Goal: Task Accomplishment & Management: Complete application form

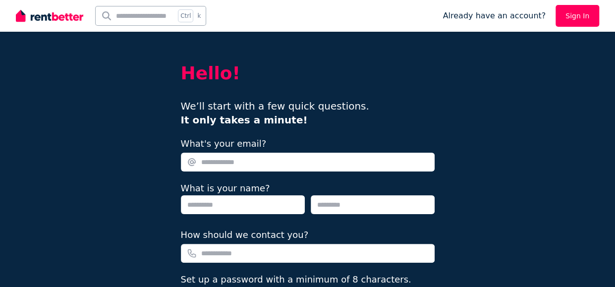
click at [305, 168] on input "What's your email?" at bounding box center [308, 162] width 254 height 19
type input "**********"
type input "****"
type input "**"
type input "**********"
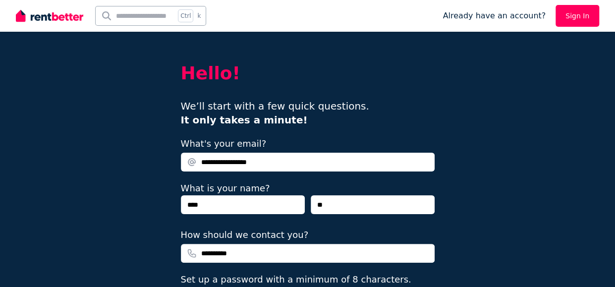
scroll to position [153, 0]
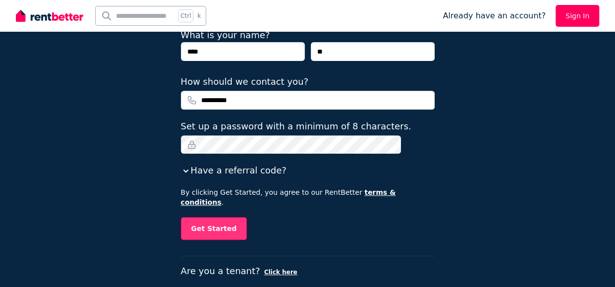
click at [232, 217] on button "Get Started" at bounding box center [214, 228] width 66 height 23
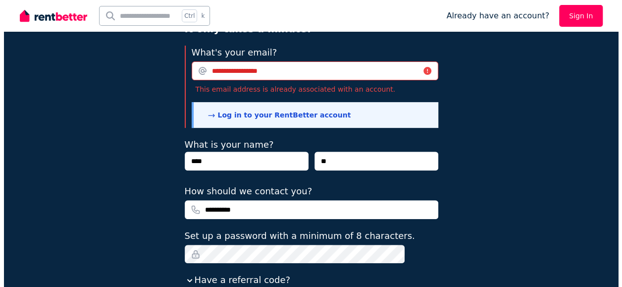
scroll to position [0, 0]
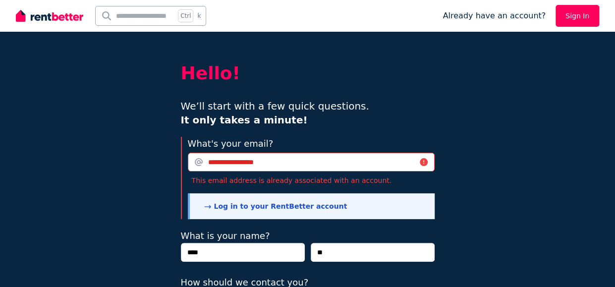
click at [573, 16] on link "Sign In" at bounding box center [577, 16] width 44 height 22
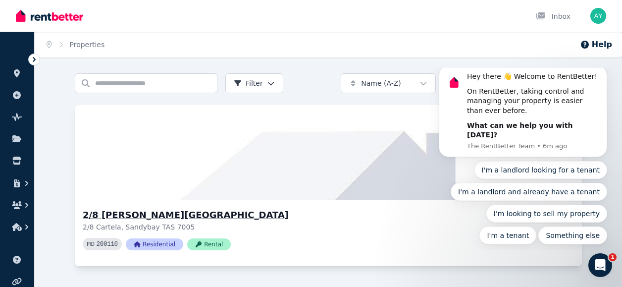
click at [350, 193] on img at bounding box center [328, 153] width 532 height 100
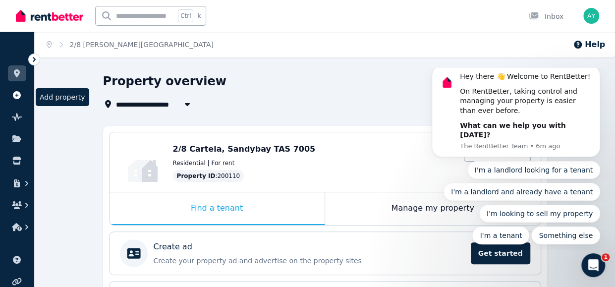
click at [15, 97] on icon at bounding box center [17, 95] width 8 height 8
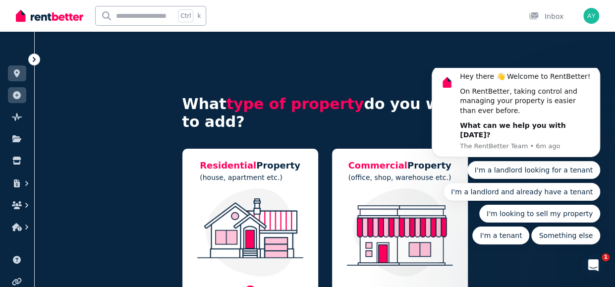
click at [196, 184] on div "Residential Property (house, apartment etc.)" at bounding box center [250, 228] width 136 height 159
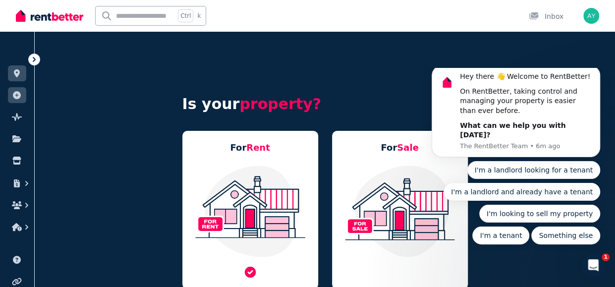
click at [236, 194] on img at bounding box center [250, 210] width 116 height 93
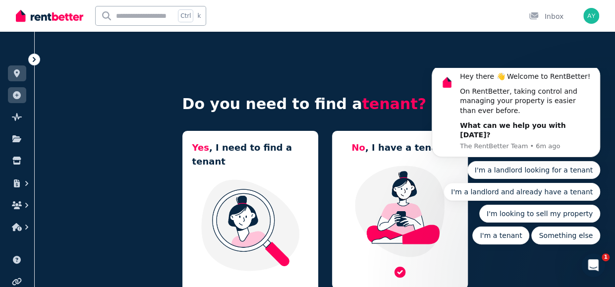
click at [374, 194] on img at bounding box center [400, 210] width 116 height 93
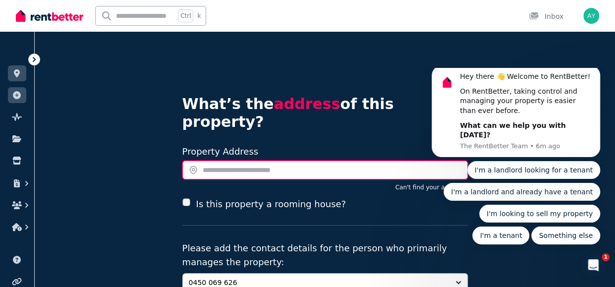
click at [327, 160] on input "text" at bounding box center [324, 169] width 285 height 19
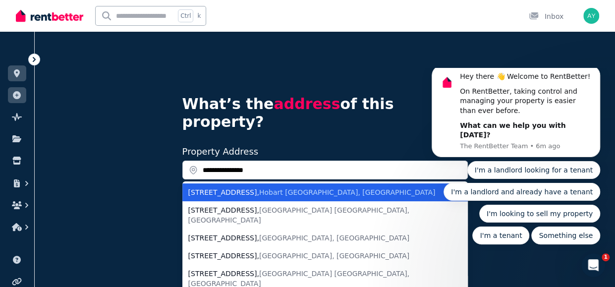
click at [320, 187] on div "314 Liverpool Street , Hobart TAS, Australia" at bounding box center [318, 192] width 261 height 10
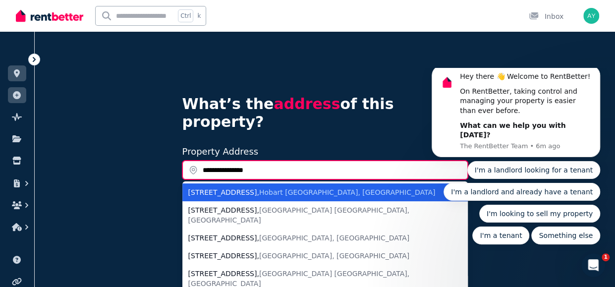
type input "**********"
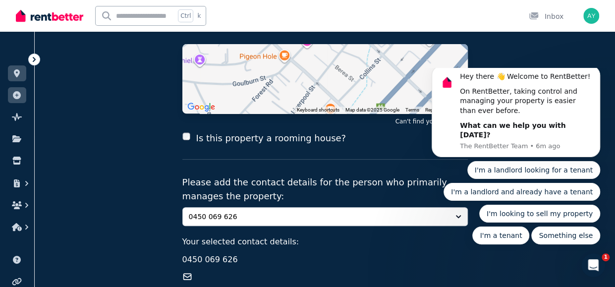
scroll to position [251, 0]
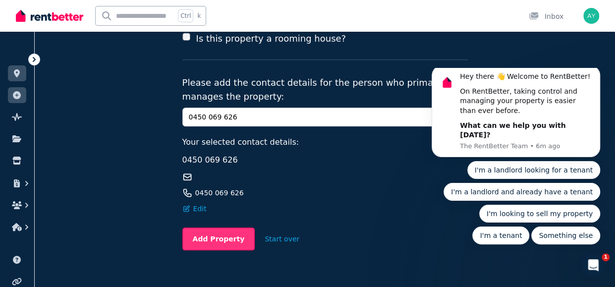
click at [219, 227] on button "Add Property" at bounding box center [218, 238] width 73 height 23
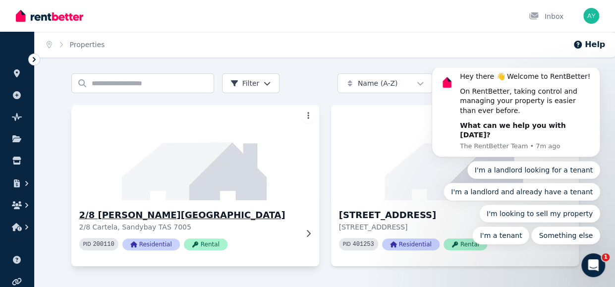
scroll to position [24, 0]
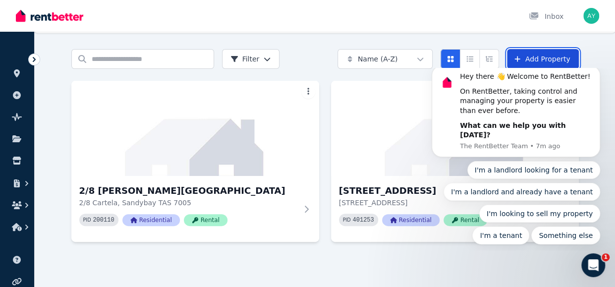
click at [554, 55] on link "Add Property" at bounding box center [543, 59] width 72 height 20
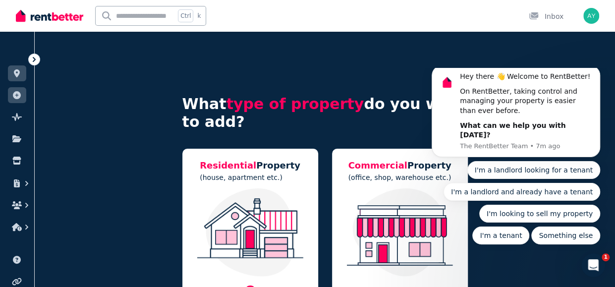
click at [217, 213] on img at bounding box center [250, 232] width 116 height 88
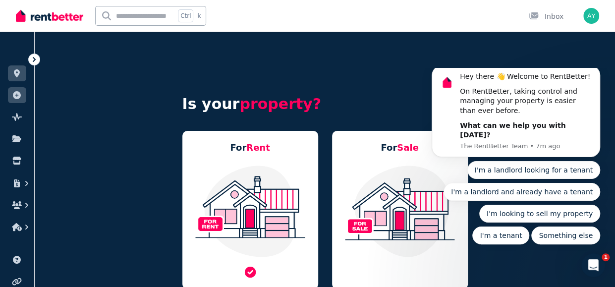
click at [244, 206] on img at bounding box center [250, 210] width 116 height 93
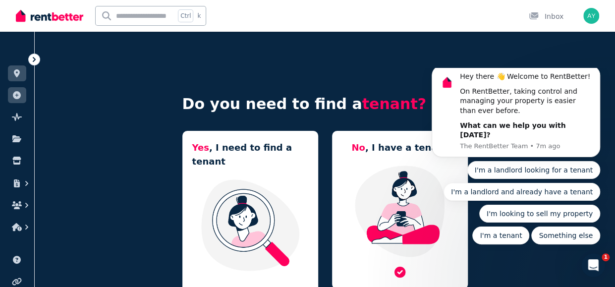
click at [404, 198] on img at bounding box center [400, 210] width 116 height 93
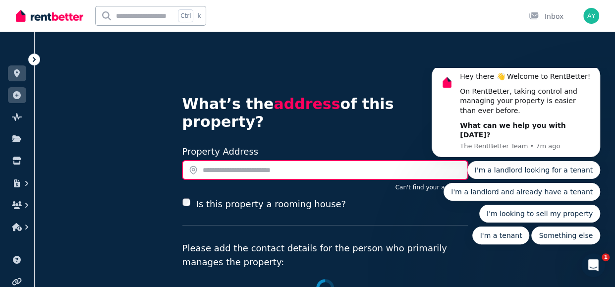
click at [313, 160] on input "text" at bounding box center [324, 169] width 285 height 19
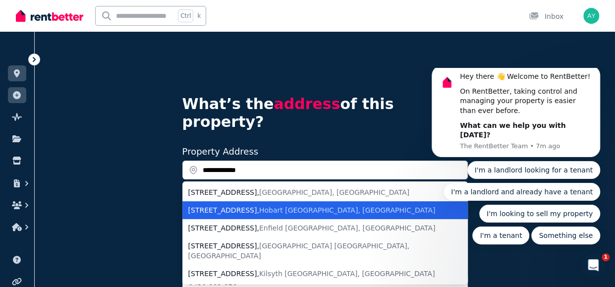
click at [292, 206] on span "Hobart TAS, Australia" at bounding box center [347, 210] width 176 height 8
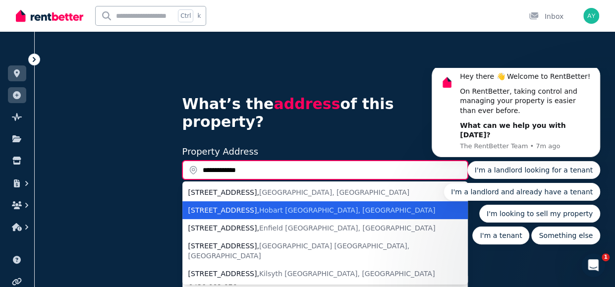
type input "**********"
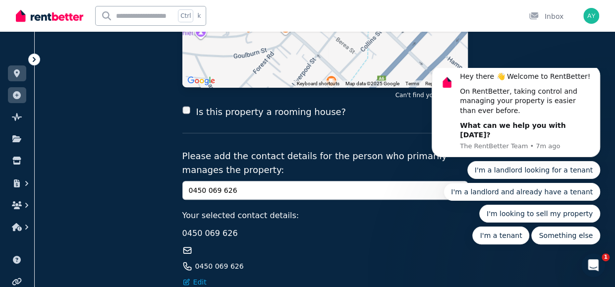
scroll to position [251, 0]
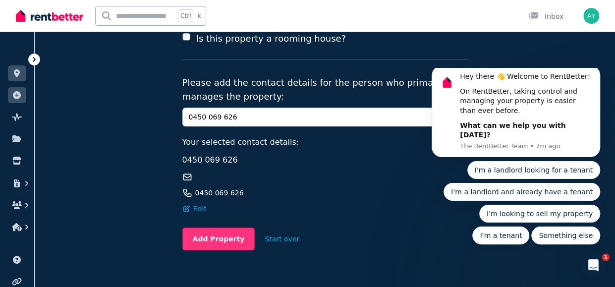
click at [221, 227] on button "Add Property" at bounding box center [218, 238] width 73 height 23
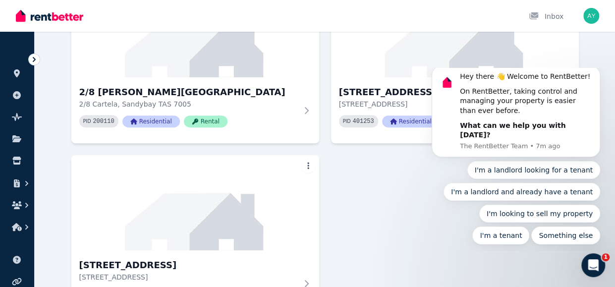
scroll to position [123, 0]
click at [370, 64] on img at bounding box center [454, 29] width 260 height 100
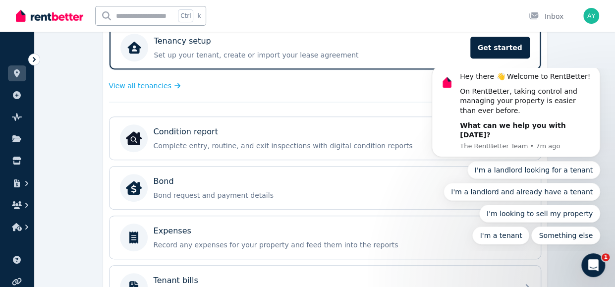
scroll to position [208, 0]
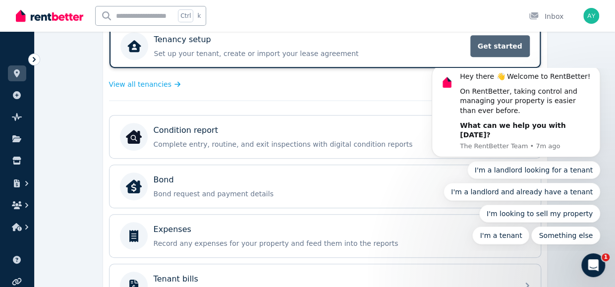
click at [499, 41] on span "Get started" at bounding box center [499, 46] width 59 height 22
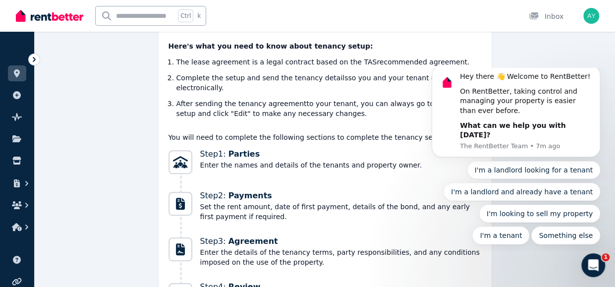
scroll to position [191, 0]
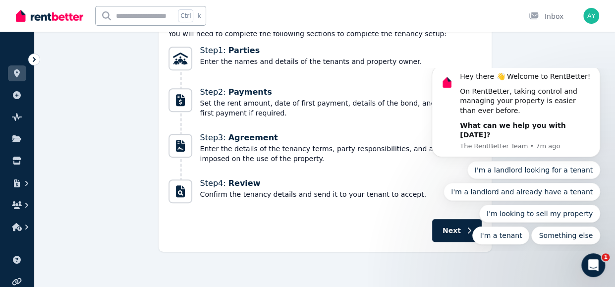
click at [443, 237] on div "I'm a landlord looking for a tenant I'm a landlord and already have a tenant I'…" at bounding box center [515, 202] width 168 height 83
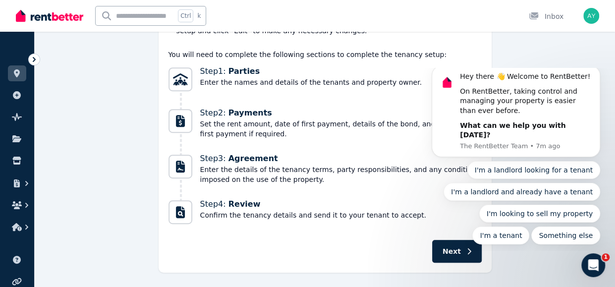
scroll to position [170, 0]
click at [449, 250] on html "Hey there 👋 Welcome to RentBetter! On RentBetter, taking control and managing y…" at bounding box center [515, 159] width 198 height 182
click at [471, 260] on button "Next" at bounding box center [457, 251] width 50 height 23
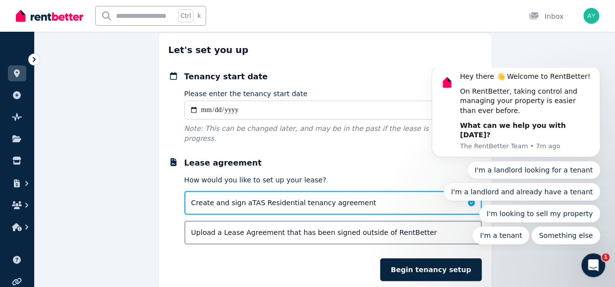
scroll to position [56, 0]
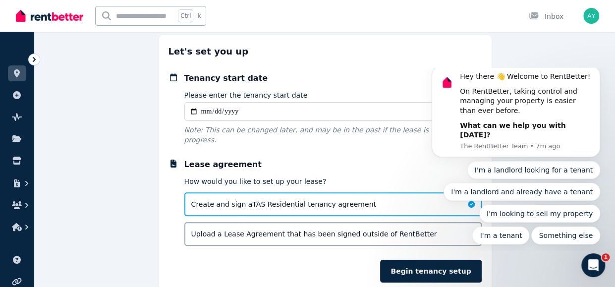
click at [325, 229] on span "Upload a Lease Agreement that has been signed outside of RentBetter" at bounding box center [314, 234] width 246 height 10
